Goal: Obtain resource: Obtain resource

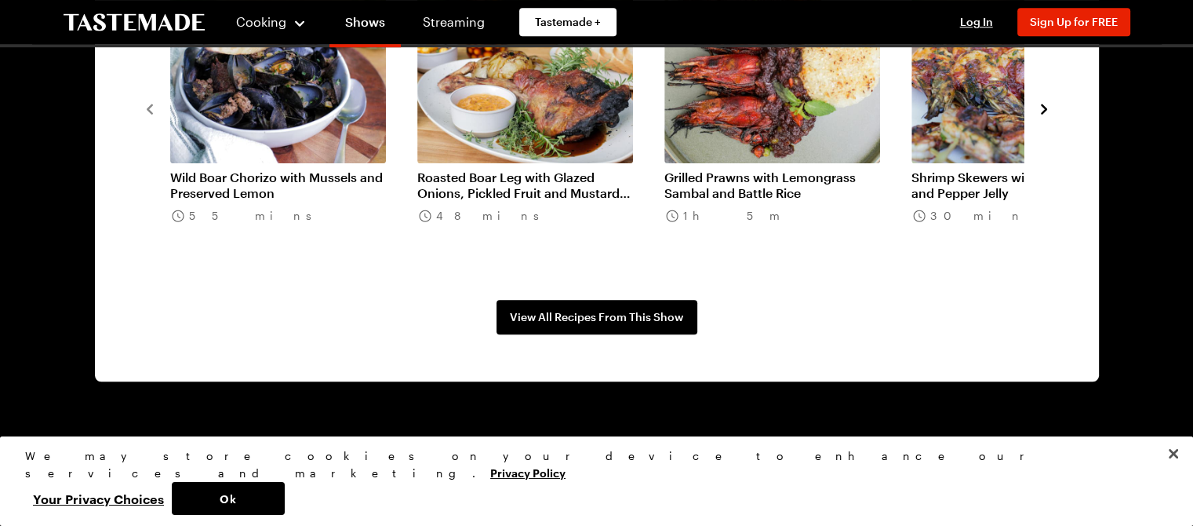
scroll to position [1431, 0]
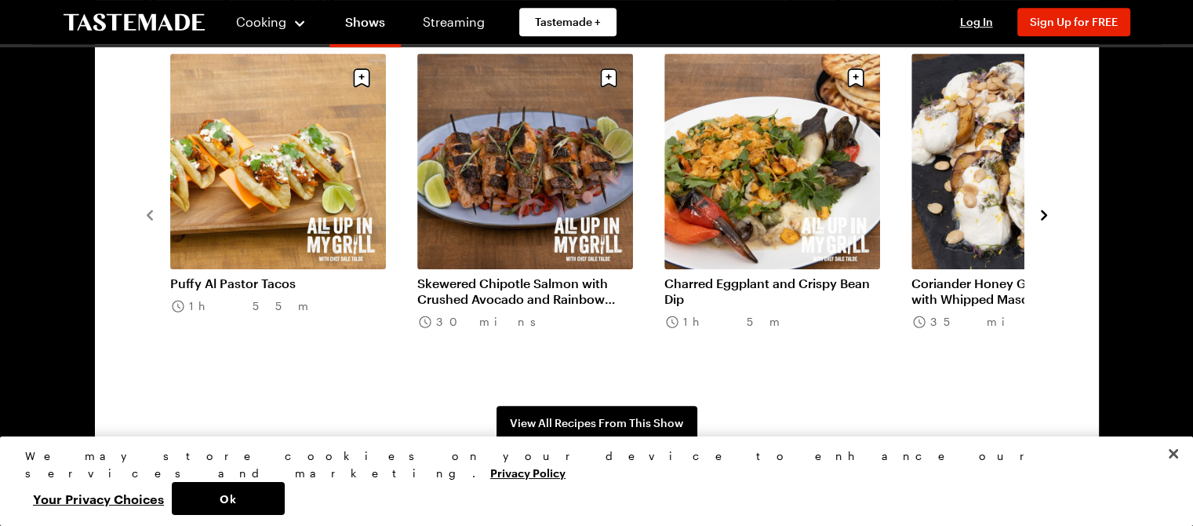
scroll to position [1304, 0]
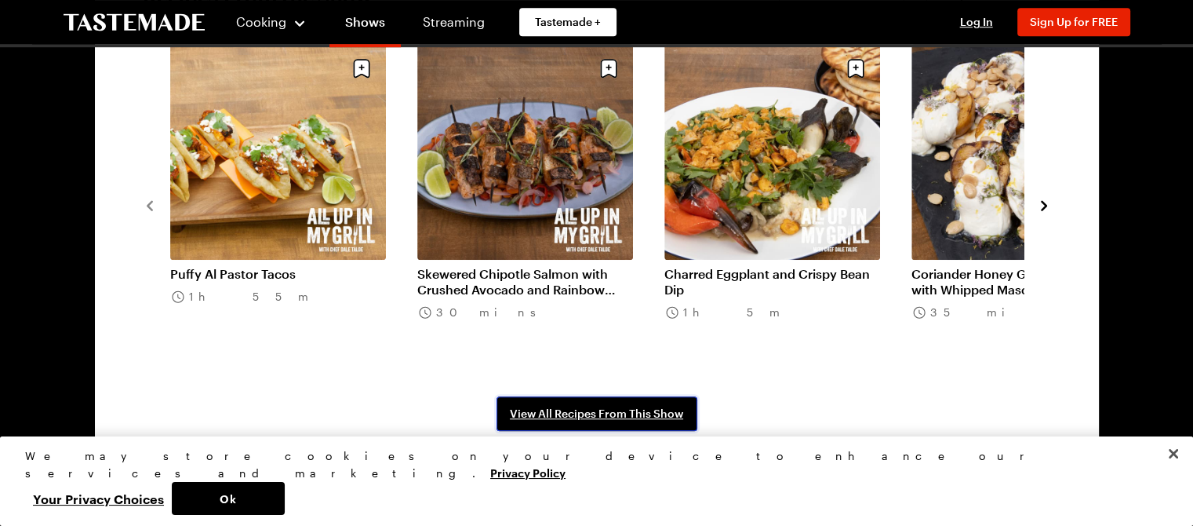
click at [552, 414] on span "View All Recipes From This Show" at bounding box center [596, 414] width 173 height 16
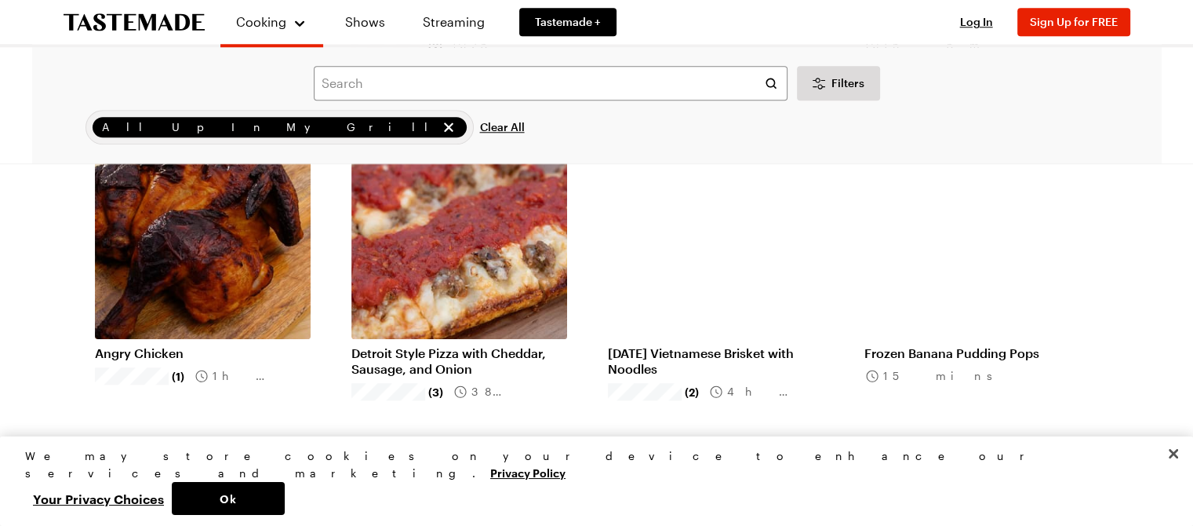
scroll to position [1536, 0]
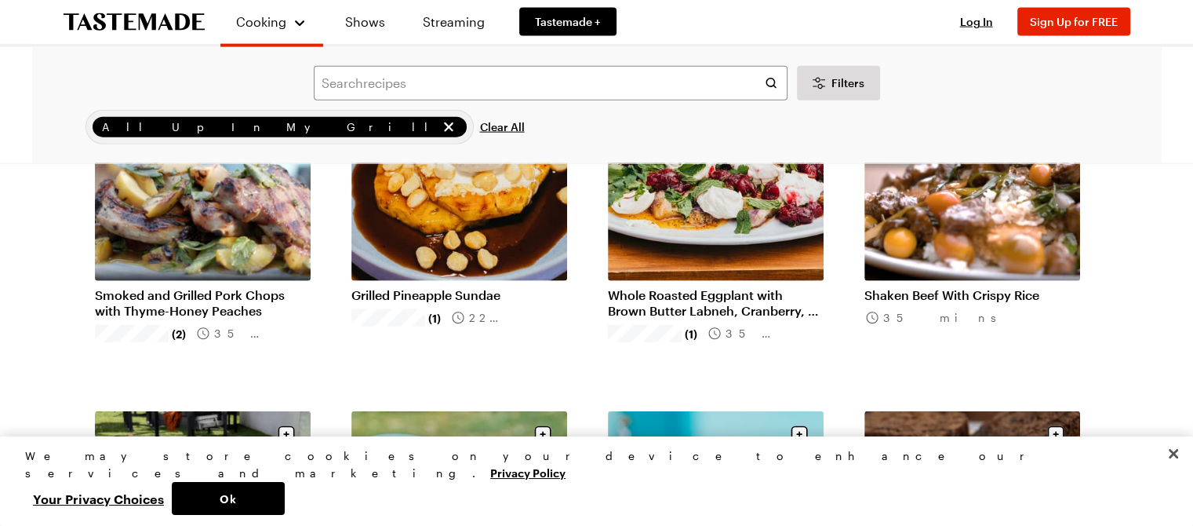
scroll to position [3653, 0]
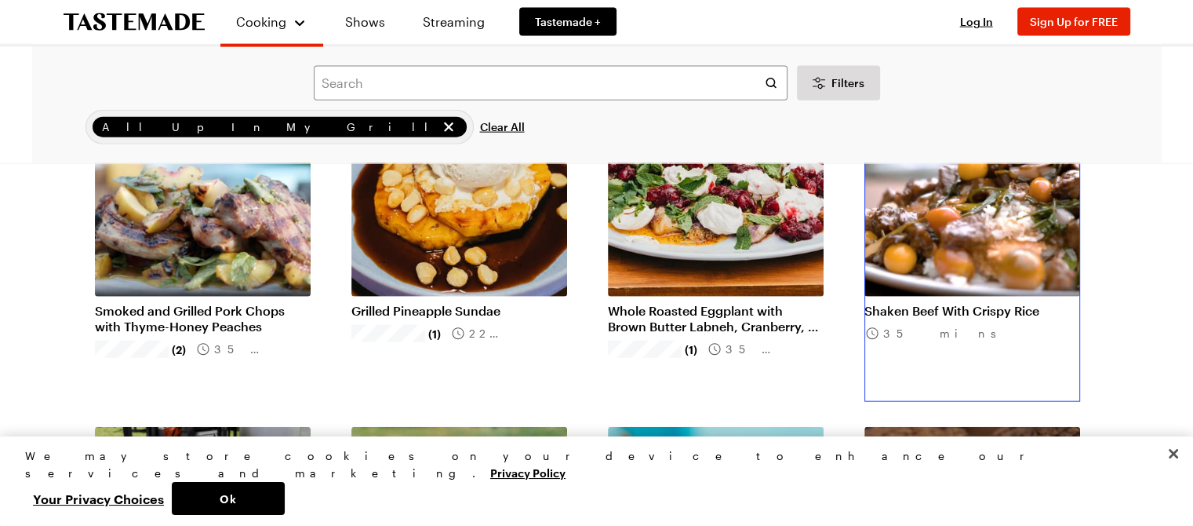
click at [953, 303] on link "Shaken Beef With Crispy Rice" at bounding box center [973, 311] width 216 height 16
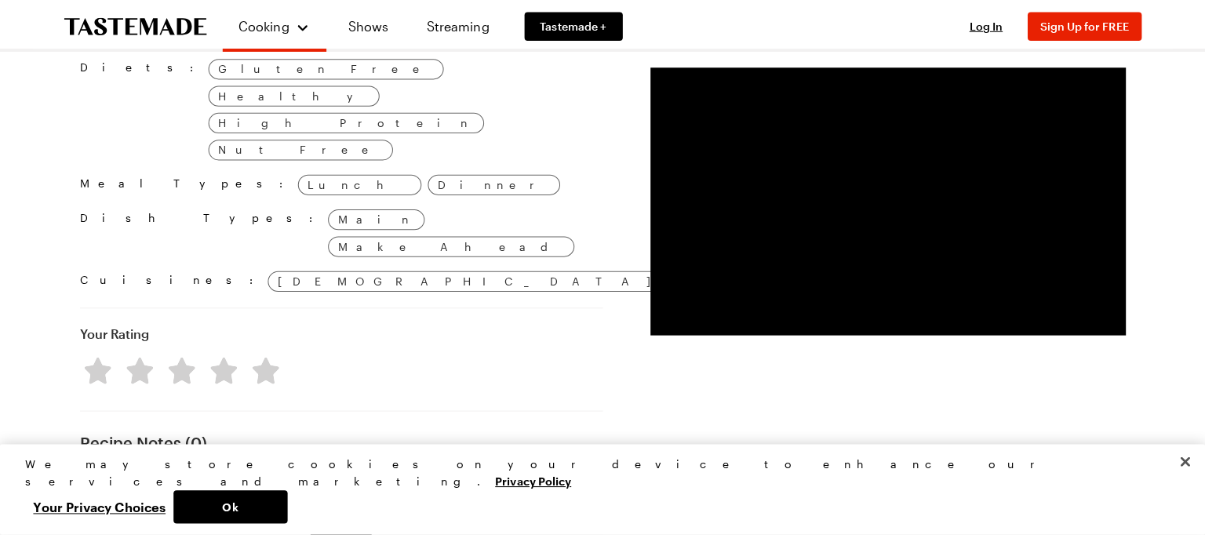
scroll to position [1544, 0]
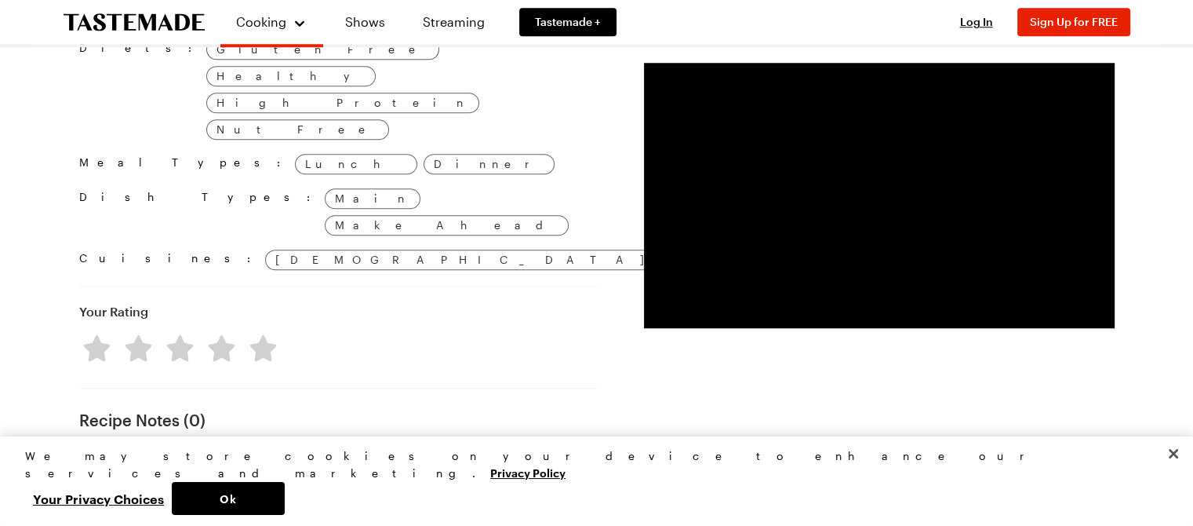
click at [353, 508] on span "Sign Up" at bounding box center [338, 516] width 42 height 16
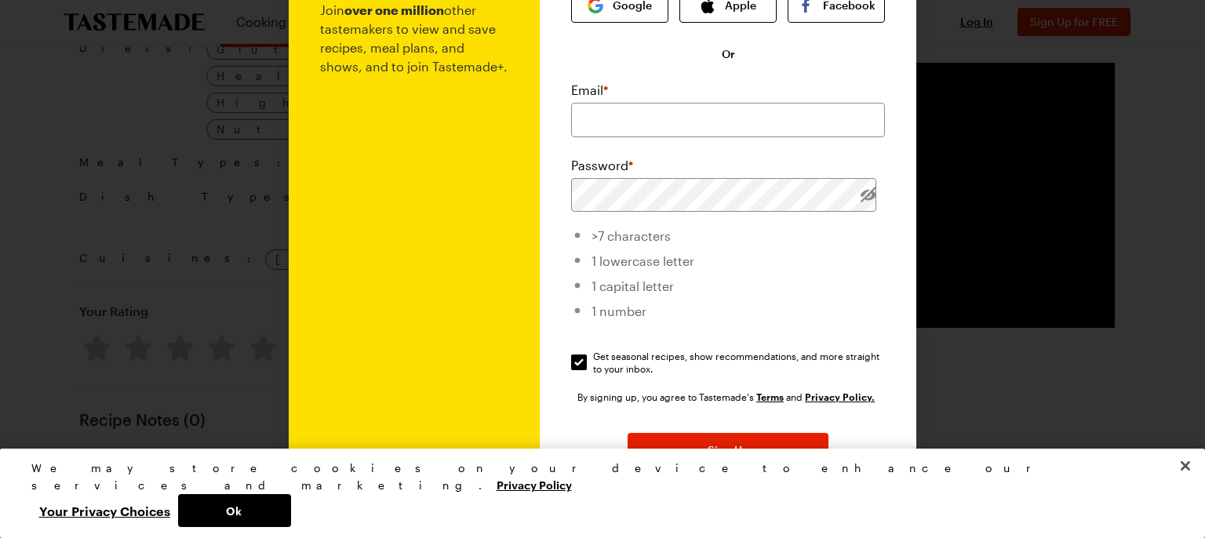
scroll to position [75, 0]
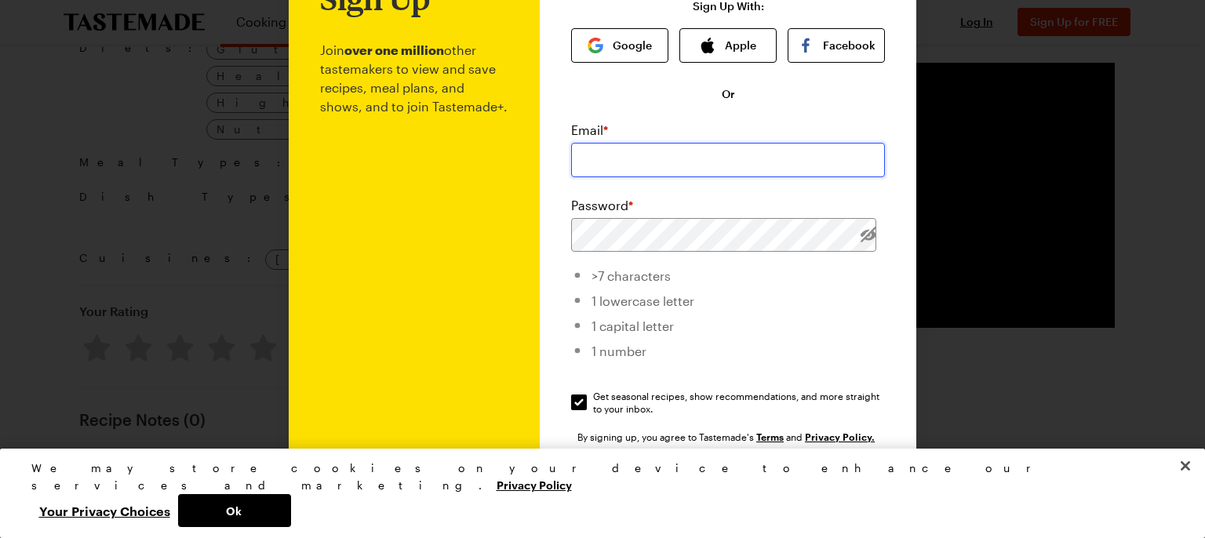
click at [637, 156] on input "email" at bounding box center [728, 160] width 314 height 35
type input "jmherndon20@yahoo.com"
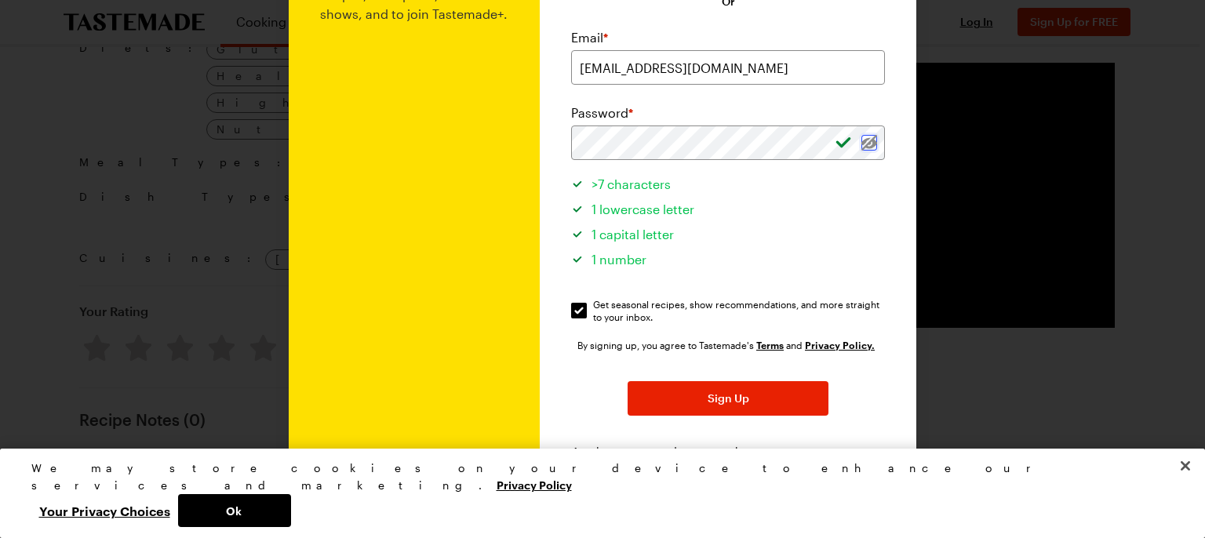
scroll to position [169, 0]
click at [576, 306] on input "Get seasonal recipes, show recommendations, and more straight to your inbox. Ge…" at bounding box center [579, 309] width 16 height 16
checkbox input "false"
click at [681, 387] on button "Sign Up" at bounding box center [728, 397] width 201 height 35
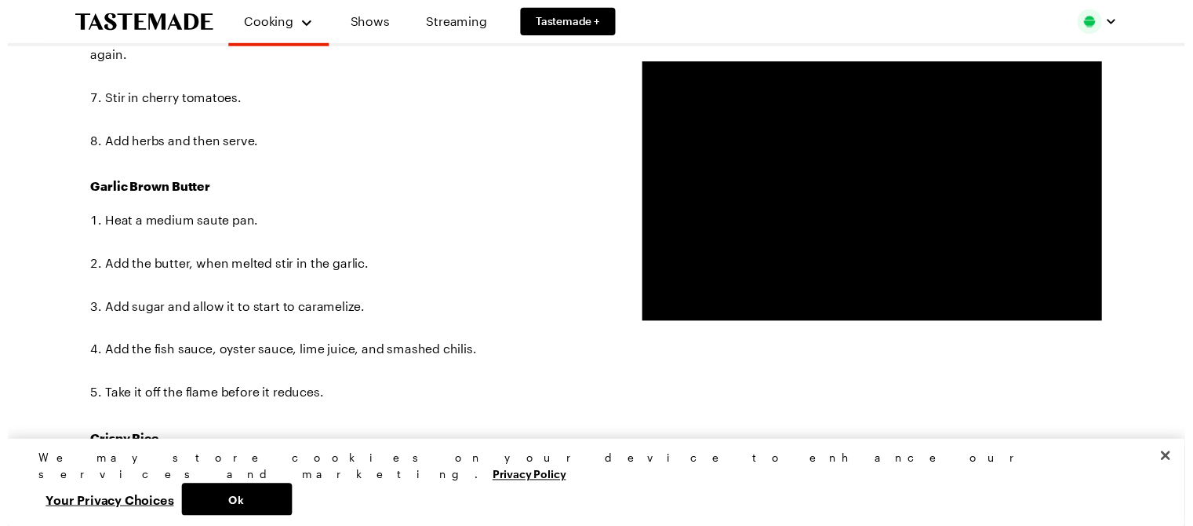
scroll to position [1492, 0]
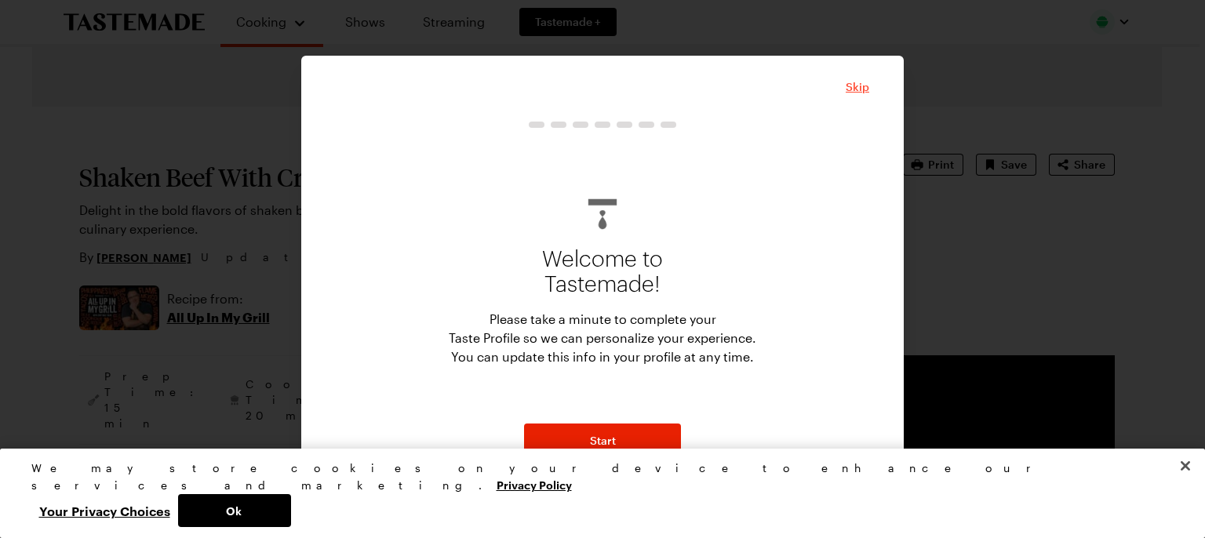
click at [849, 87] on span "Skip" at bounding box center [858, 87] width 24 height 16
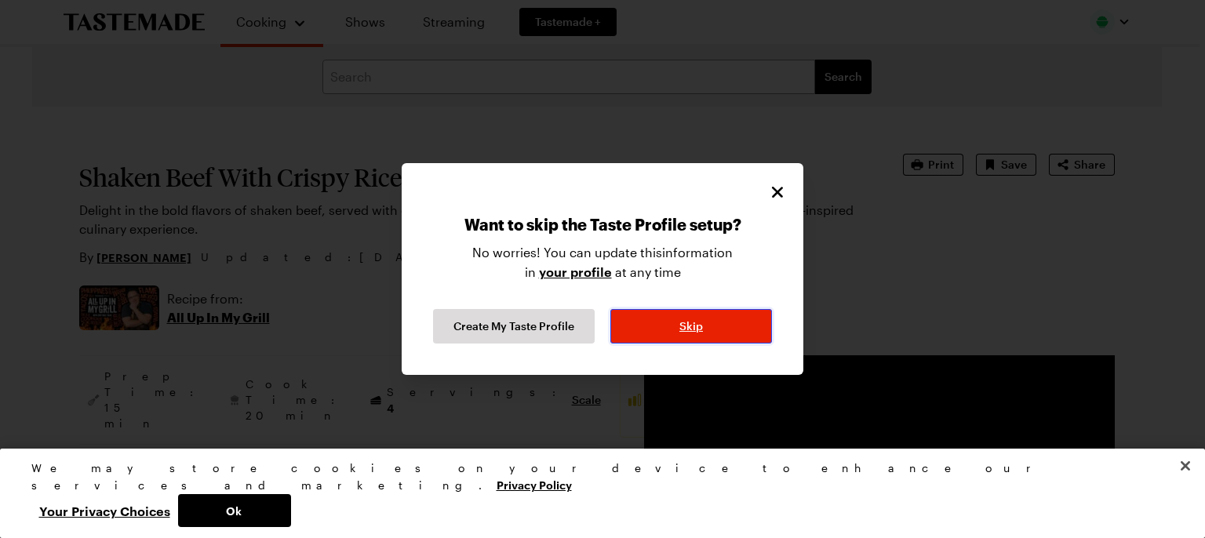
click at [656, 326] on button "Skip" at bounding box center [691, 326] width 162 height 35
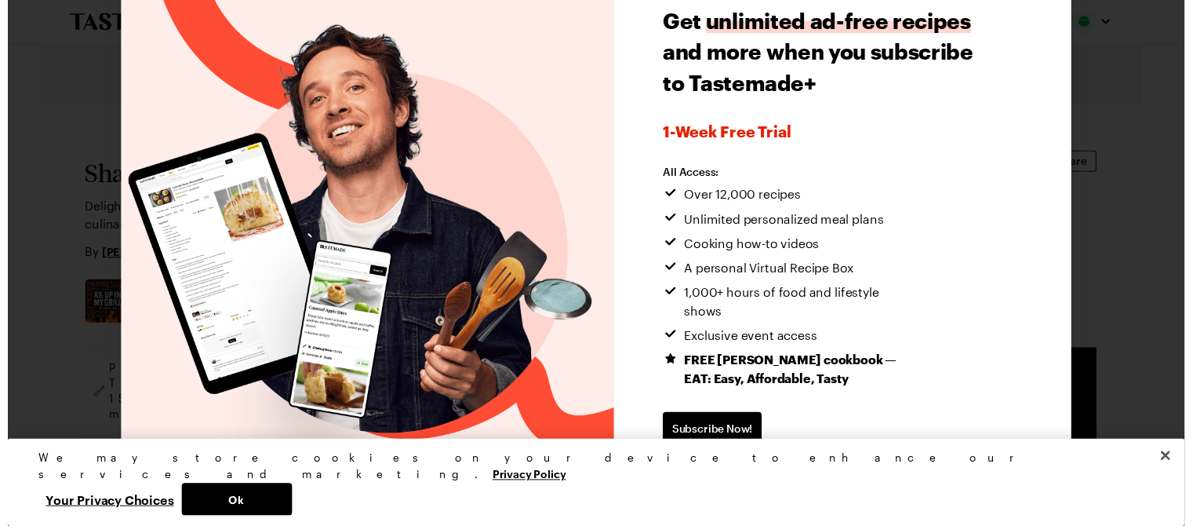
scroll to position [60, 0]
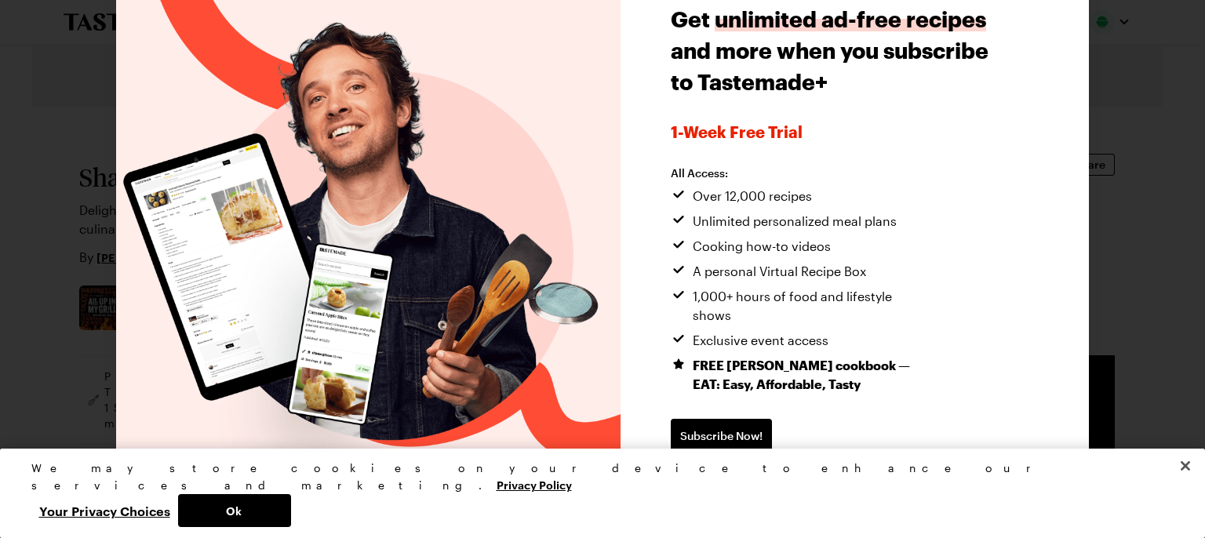
click at [804, 479] on span "Continue without subscribing" at bounding box center [751, 487] width 160 height 16
type textarea "x"
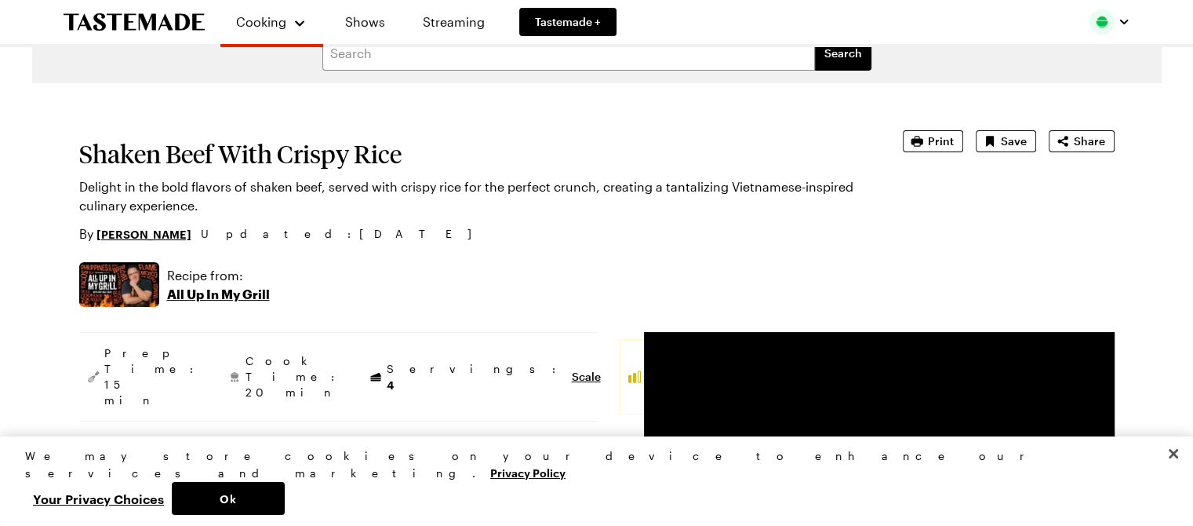
scroll to position [23, 0]
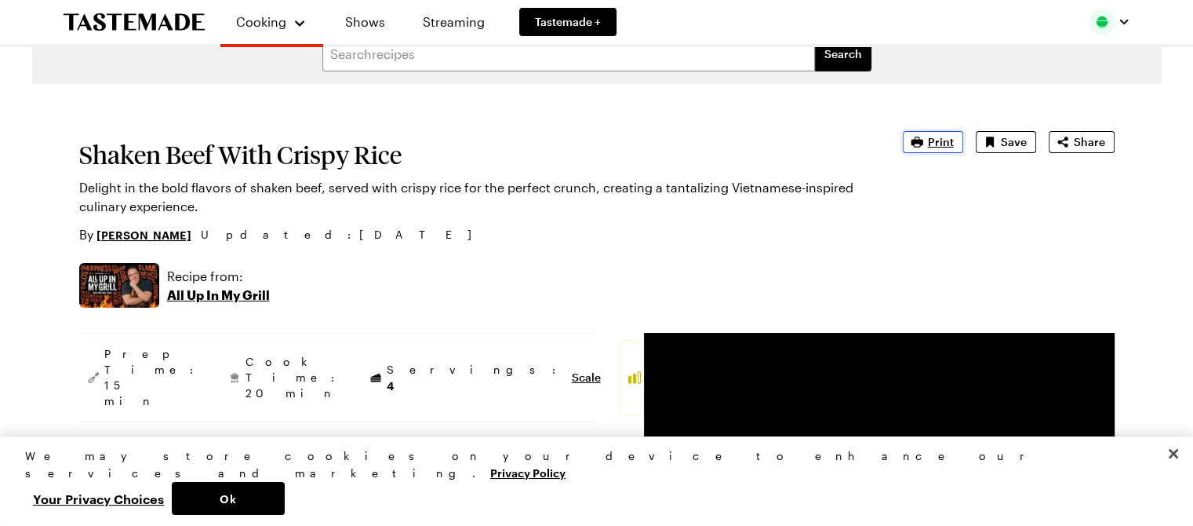
click at [924, 135] on icon "button" at bounding box center [917, 142] width 16 height 16
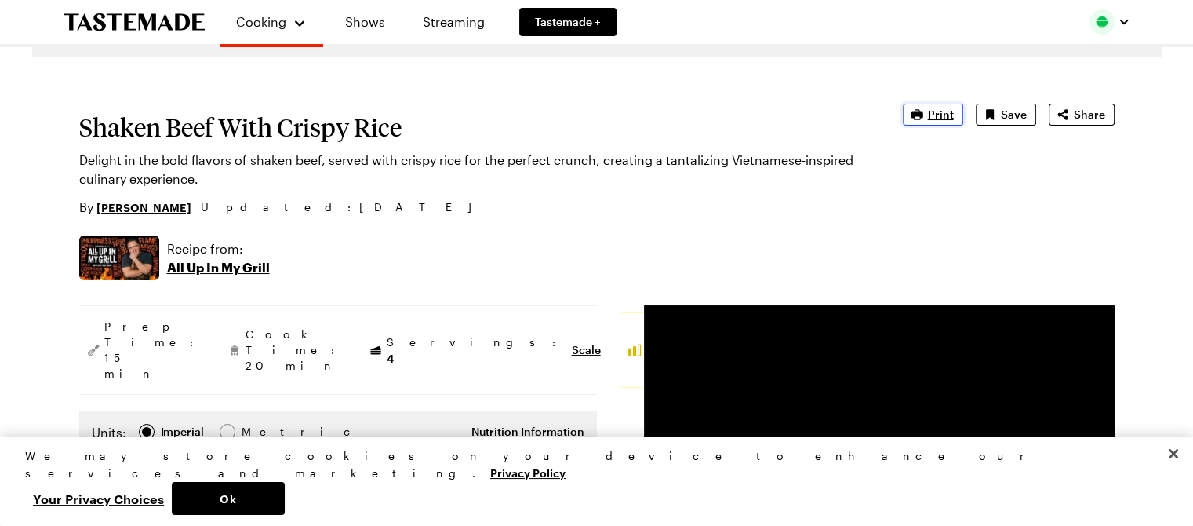
scroll to position [24, 0]
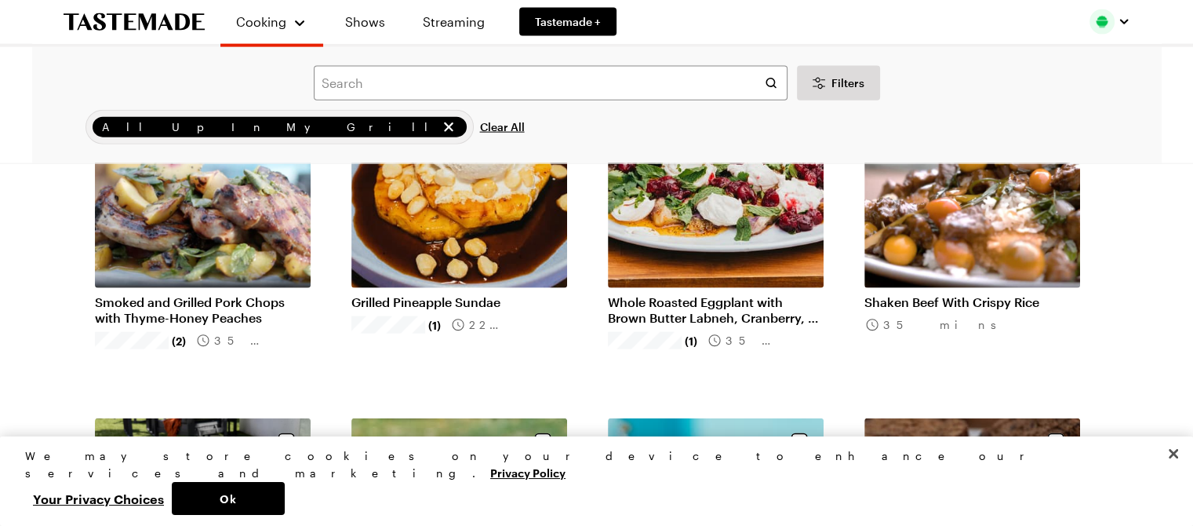
scroll to position [3658, 0]
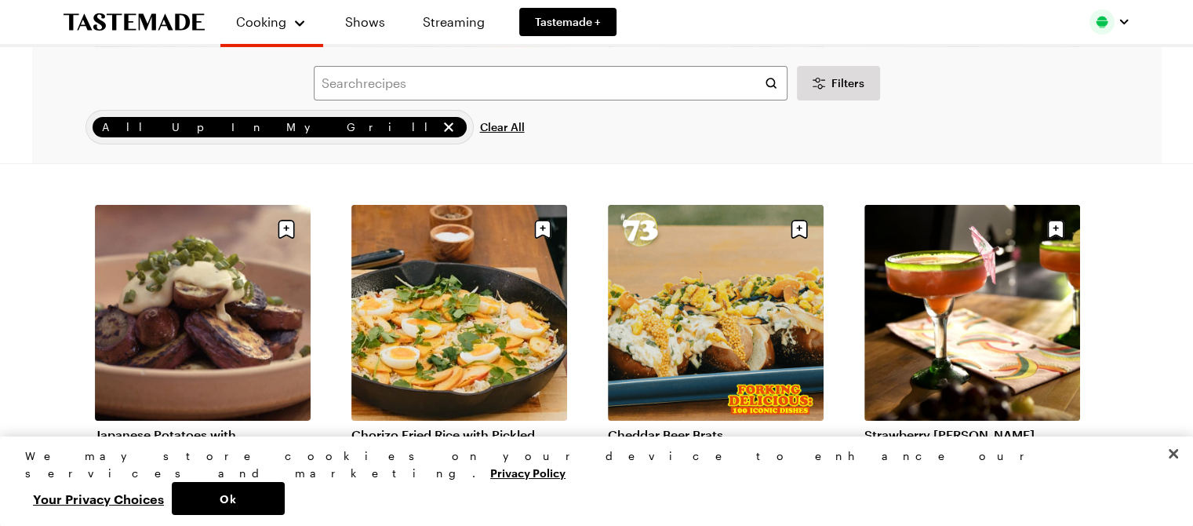
scroll to position [5653, 0]
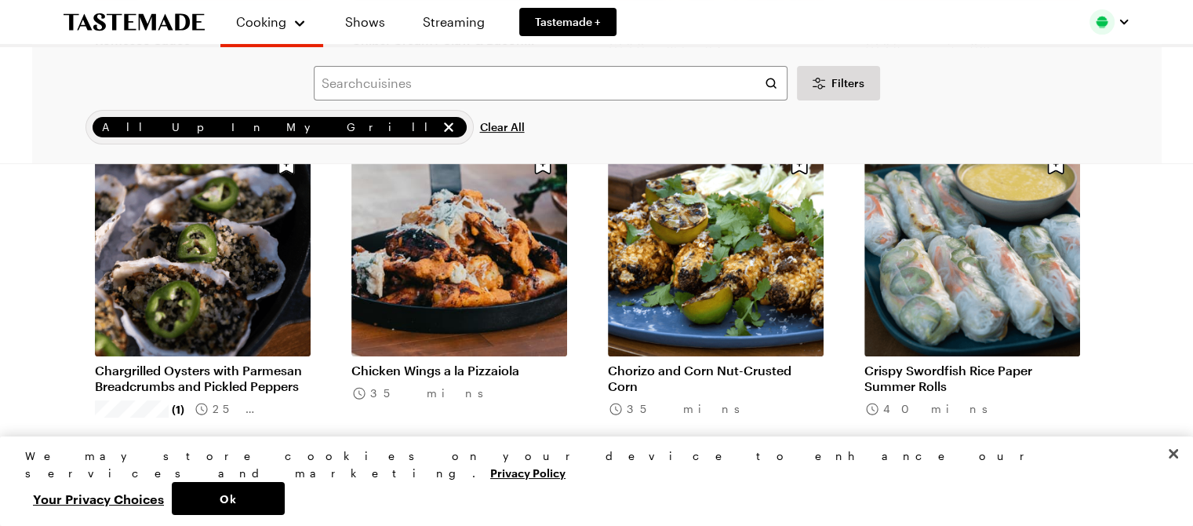
scroll to position [6362, 0]
